Goal: Task Accomplishment & Management: Manage account settings

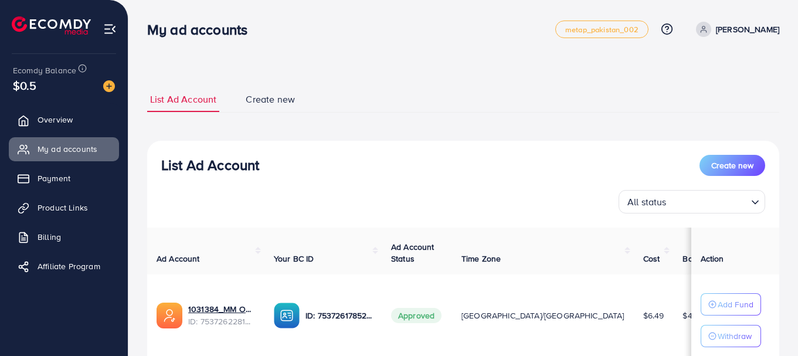
scroll to position [25, 0]
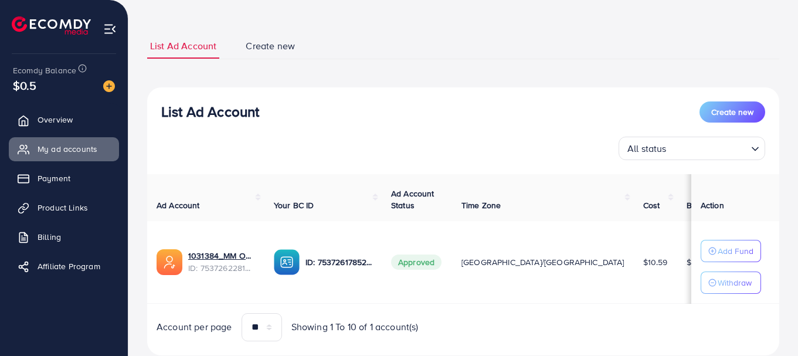
scroll to position [54, 0]
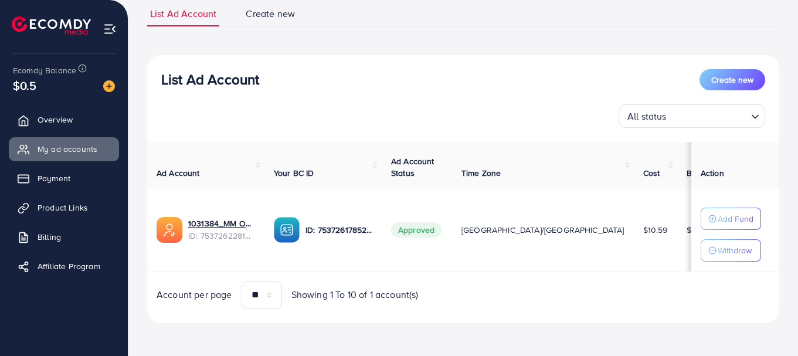
scroll to position [88, 0]
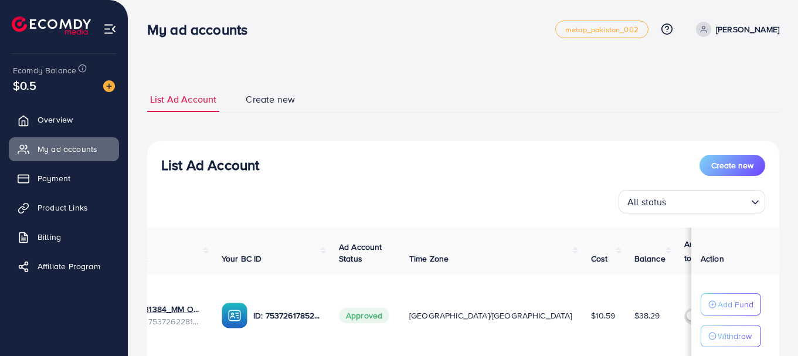
scroll to position [0, 47]
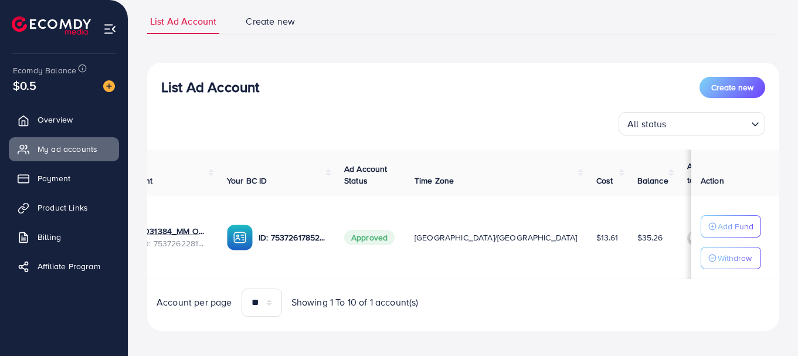
scroll to position [0, 50]
click at [88, 128] on link "Overview" at bounding box center [64, 119] width 110 height 23
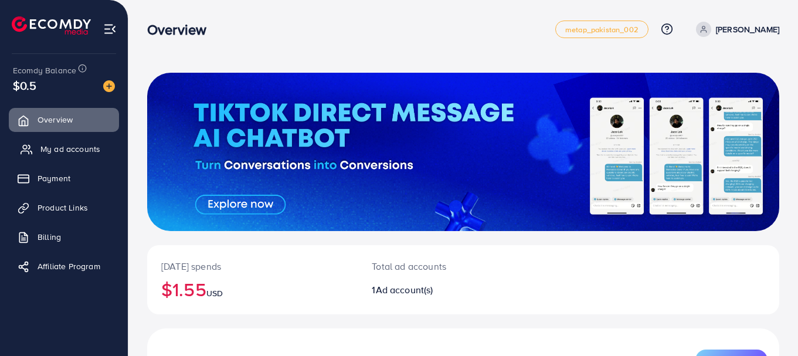
click at [69, 160] on link "My ad accounts" at bounding box center [64, 148] width 110 height 23
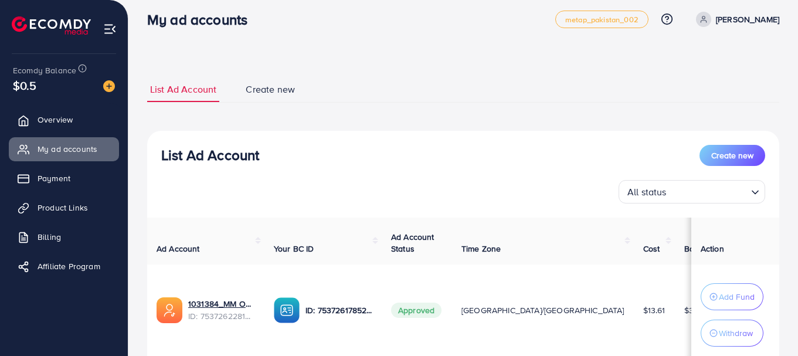
scroll to position [98, 0]
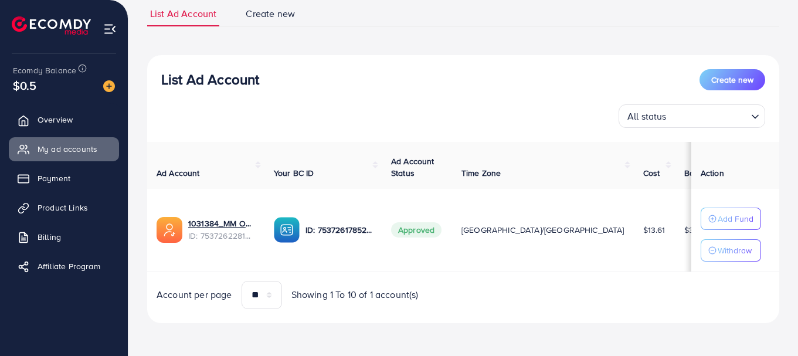
scroll to position [88, 0]
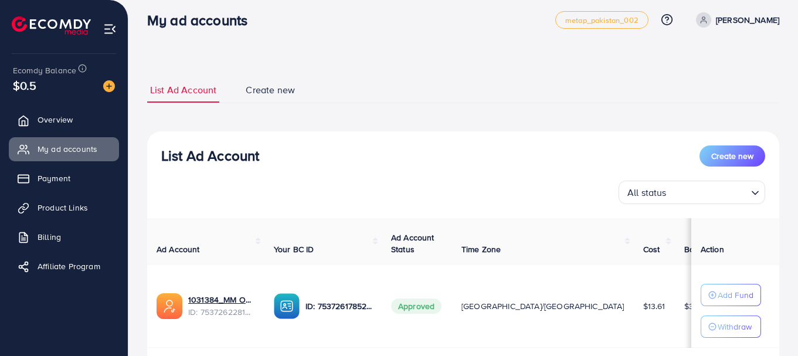
scroll to position [10, 0]
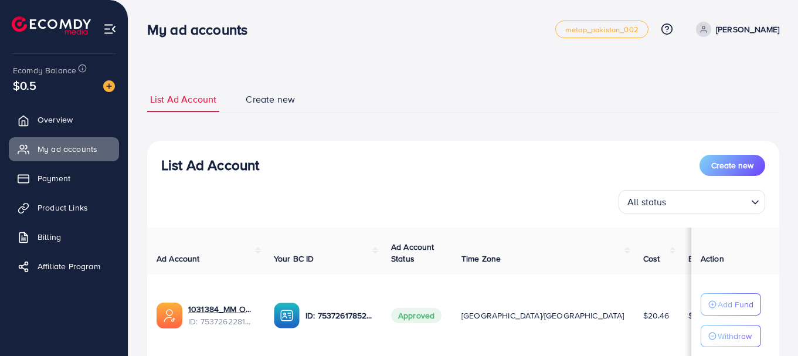
scroll to position [19, 0]
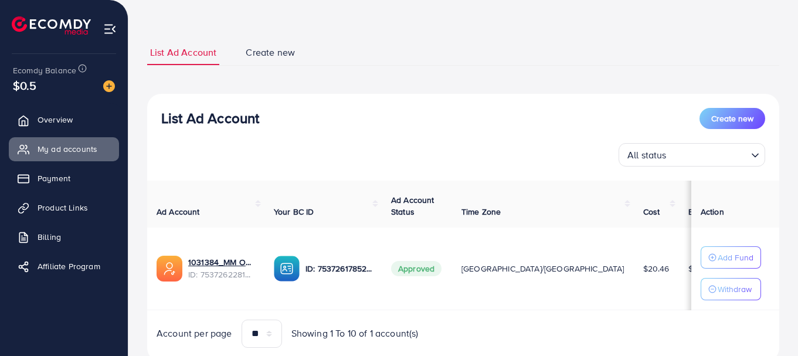
scroll to position [57, 0]
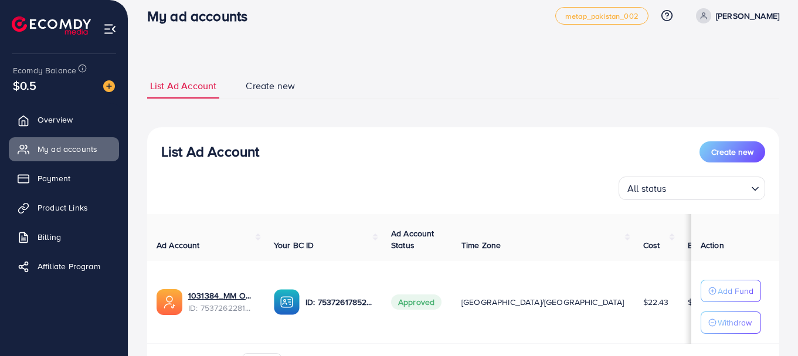
scroll to position [15, 0]
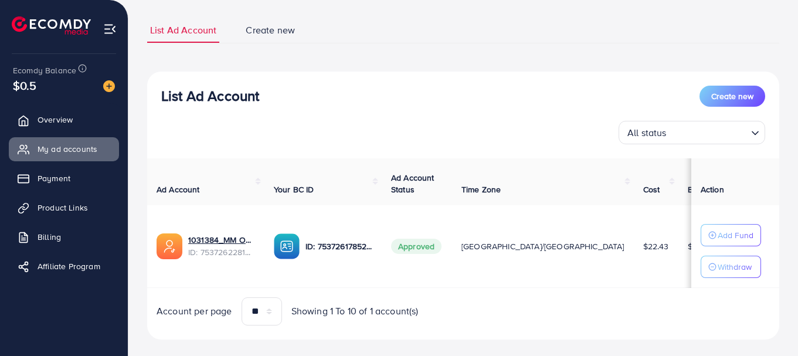
scroll to position [83, 0]
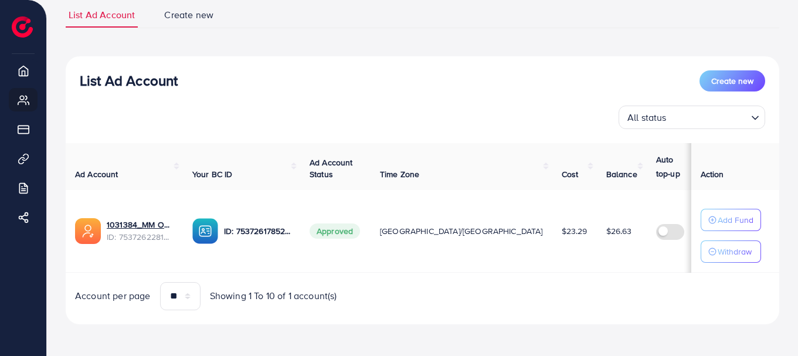
scroll to position [86, 0]
